Goal: Information Seeking & Learning: Check status

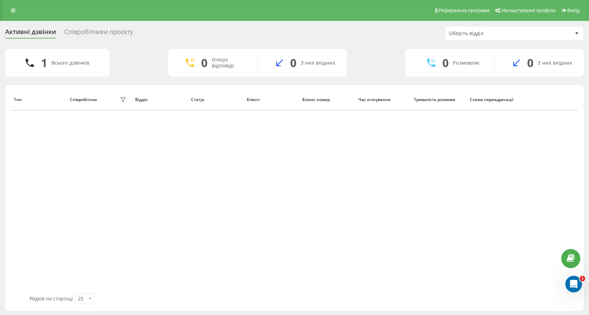
click at [101, 32] on div "Співробітники проєкту" at bounding box center [98, 33] width 69 height 11
click at [35, 32] on div "Активні дзвінки" at bounding box center [30, 33] width 51 height 11
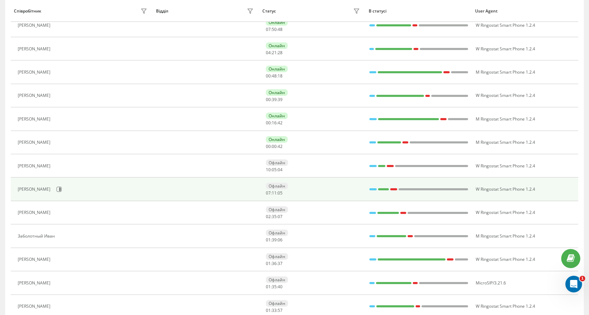
scroll to position [196, 0]
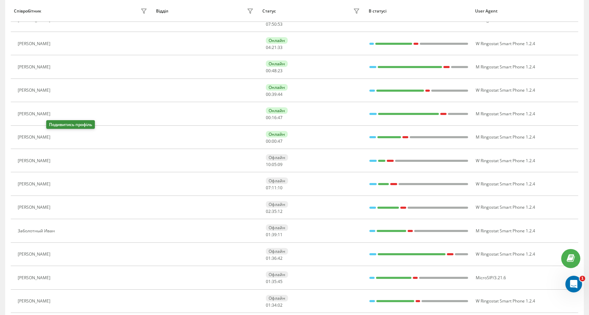
click at [58, 138] on icon at bounding box center [59, 137] width 2 height 3
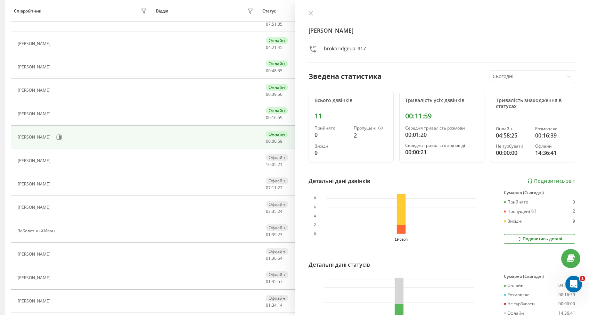
scroll to position [193, 0]
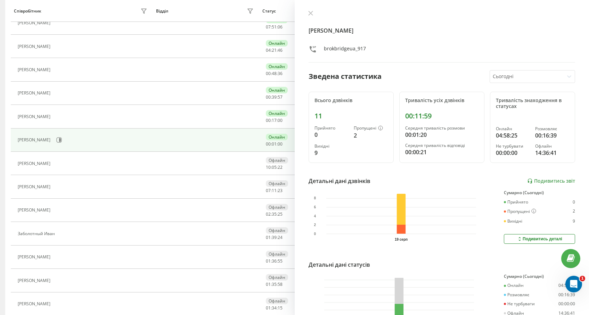
click at [519, 78] on div at bounding box center [527, 77] width 68 height 8
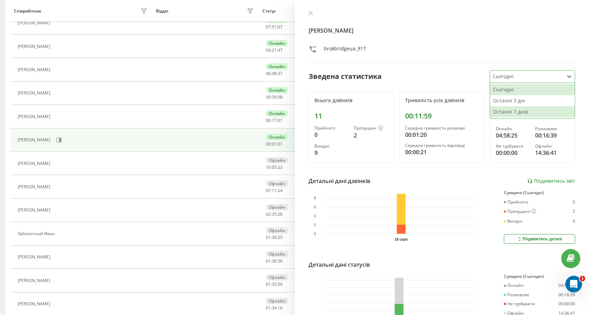
click at [507, 112] on div "Останні 7 днів" at bounding box center [532, 111] width 85 height 11
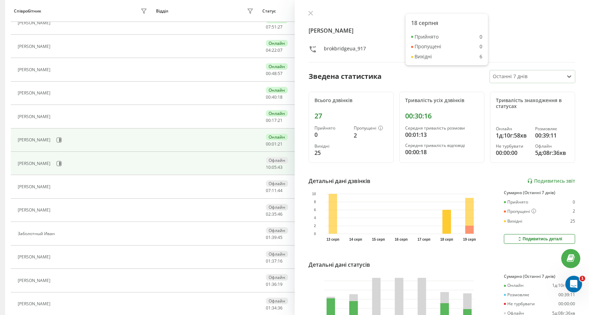
scroll to position [0, 0]
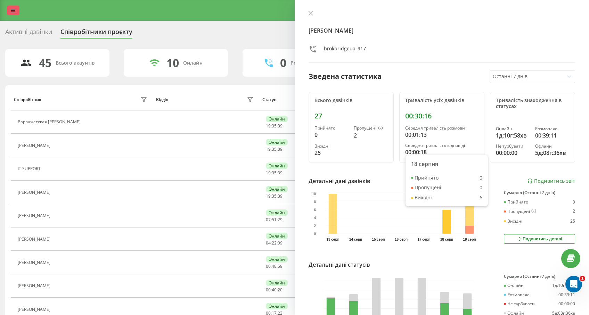
click at [13, 8] on link at bounding box center [13, 11] width 13 height 10
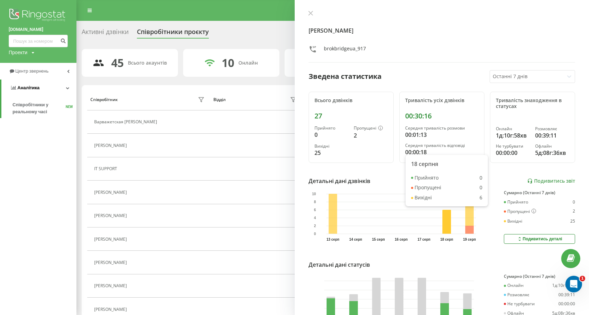
click at [50, 88] on link "Аналiтика" at bounding box center [38, 88] width 75 height 17
click at [26, 88] on span "Аналiтика" at bounding box center [27, 87] width 22 height 5
click at [68, 88] on icon at bounding box center [67, 87] width 3 height 3
click at [68, 88] on icon at bounding box center [68, 87] width 2 height 3
click at [68, 89] on icon at bounding box center [67, 87] width 3 height 3
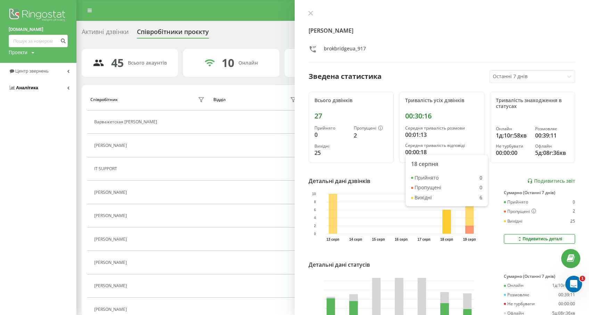
click at [68, 89] on icon at bounding box center [68, 87] width 2 height 3
click at [17, 88] on span "Аналiтика" at bounding box center [28, 87] width 22 height 5
click at [17, 88] on span "Аналiтика" at bounding box center [27, 87] width 22 height 5
click at [311, 13] on icon at bounding box center [310, 13] width 5 height 5
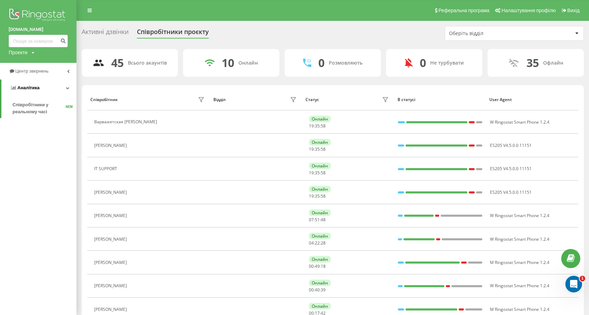
click at [28, 89] on span "Аналiтика" at bounding box center [28, 87] width 22 height 5
click at [29, 89] on span "Аналiтика" at bounding box center [27, 87] width 22 height 5
click at [66, 70] on link "Центр звернень" at bounding box center [38, 71] width 76 height 17
click at [34, 90] on span "Журнал дзвінків" at bounding box center [31, 88] width 37 height 7
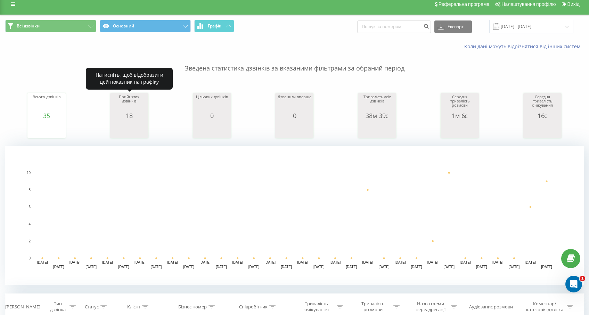
scroll to position [9, 0]
